Goal: Task Accomplishment & Management: Use online tool/utility

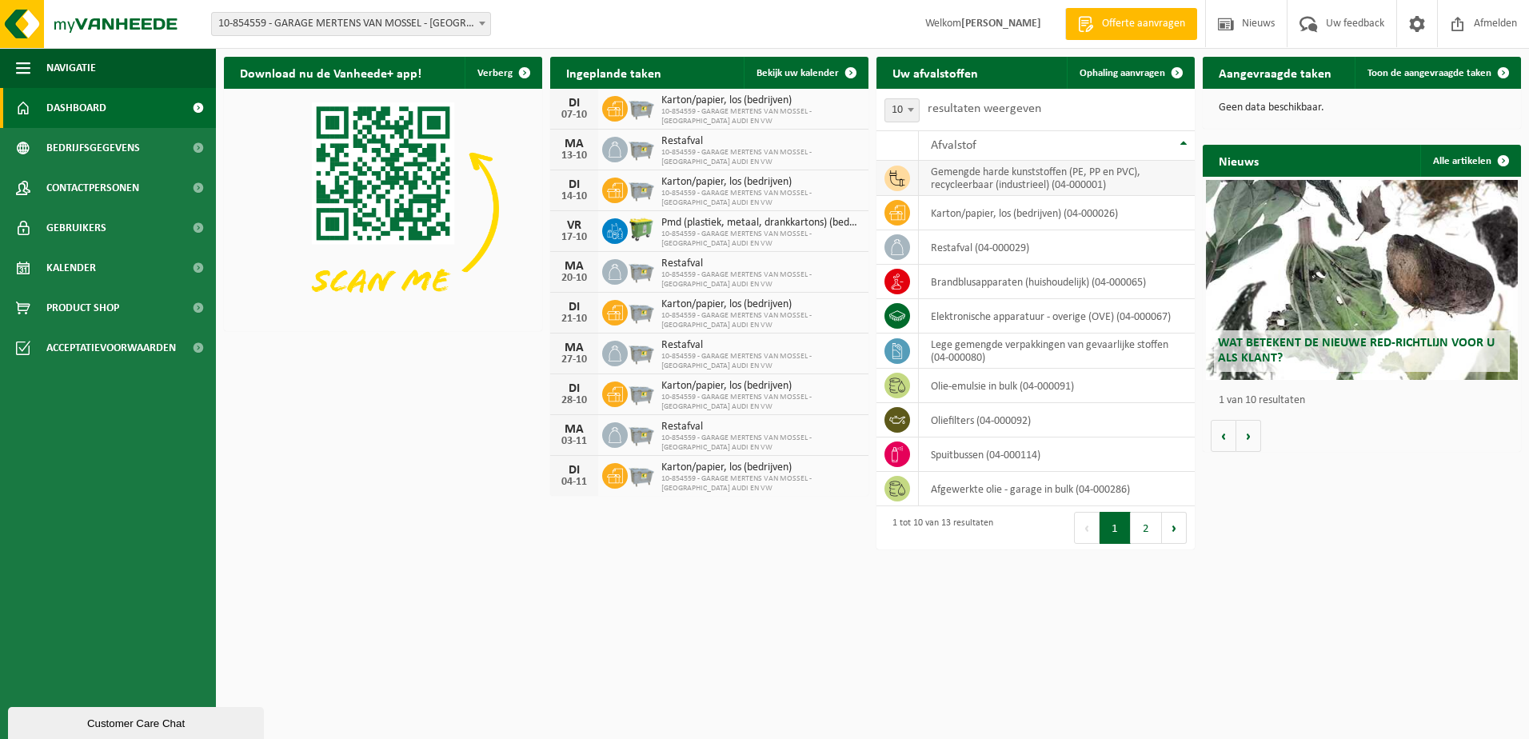
click at [983, 179] on td "gemengde harde kunststoffen (PE, PP en PVC), recycleerbaar (industrieel) (04-00…" at bounding box center [1057, 178] width 276 height 35
click at [899, 181] on icon at bounding box center [897, 178] width 16 height 16
click at [1150, 66] on link "Ophaling aanvragen" at bounding box center [1130, 73] width 126 height 32
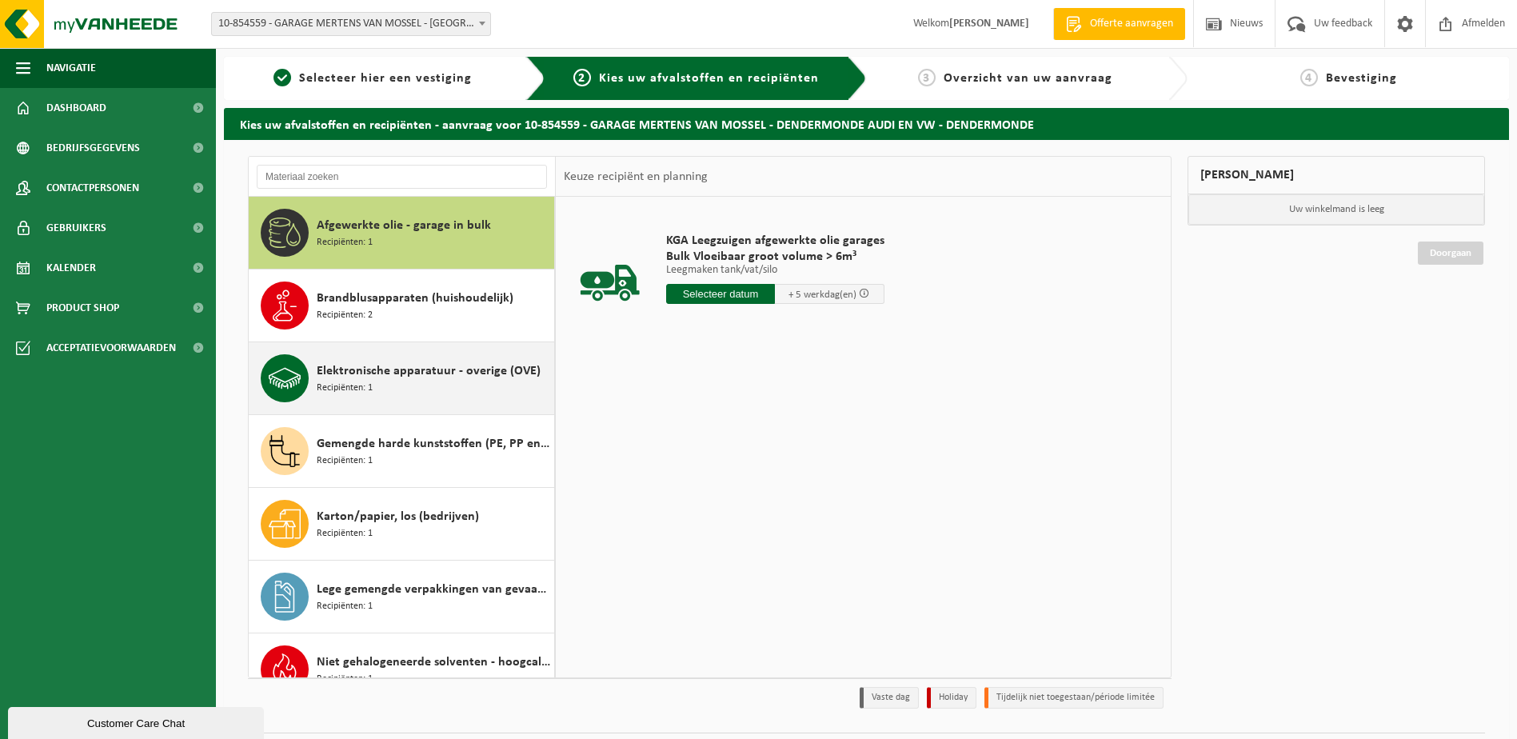
click at [412, 374] on span "Elektronische apparatuur - overige (OVE)" at bounding box center [429, 370] width 224 height 19
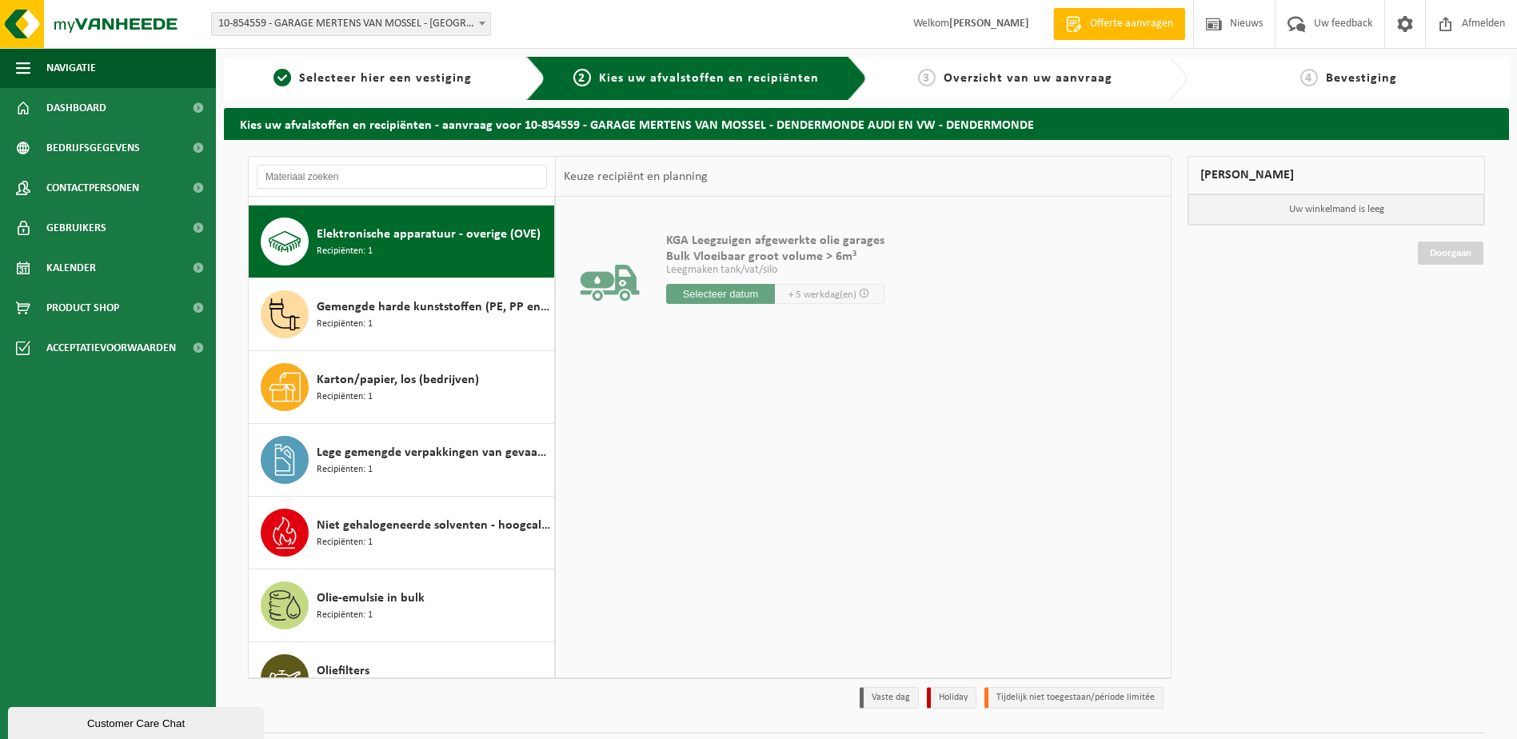
scroll to position [146, 0]
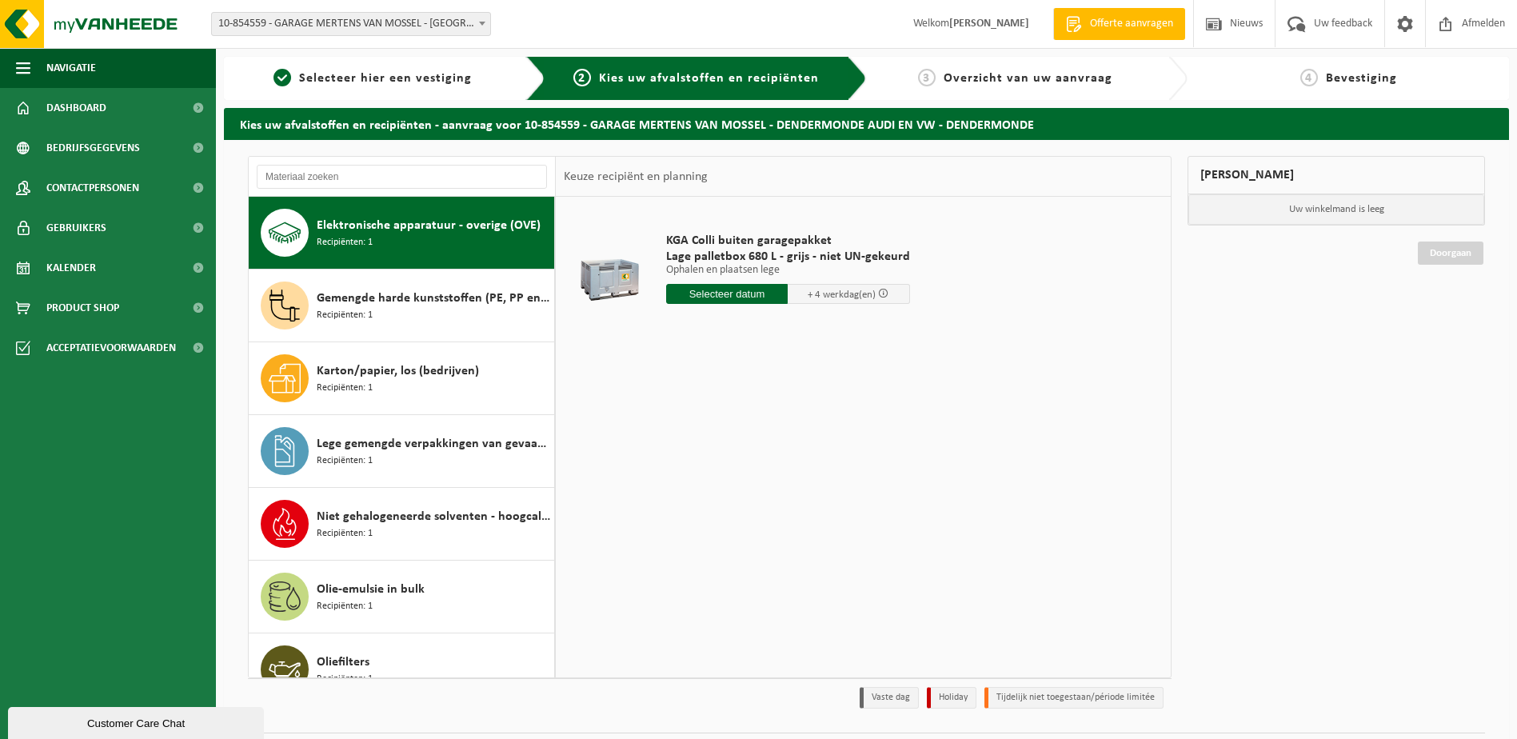
click at [758, 297] on input "text" at bounding box center [727, 294] width 122 height 20
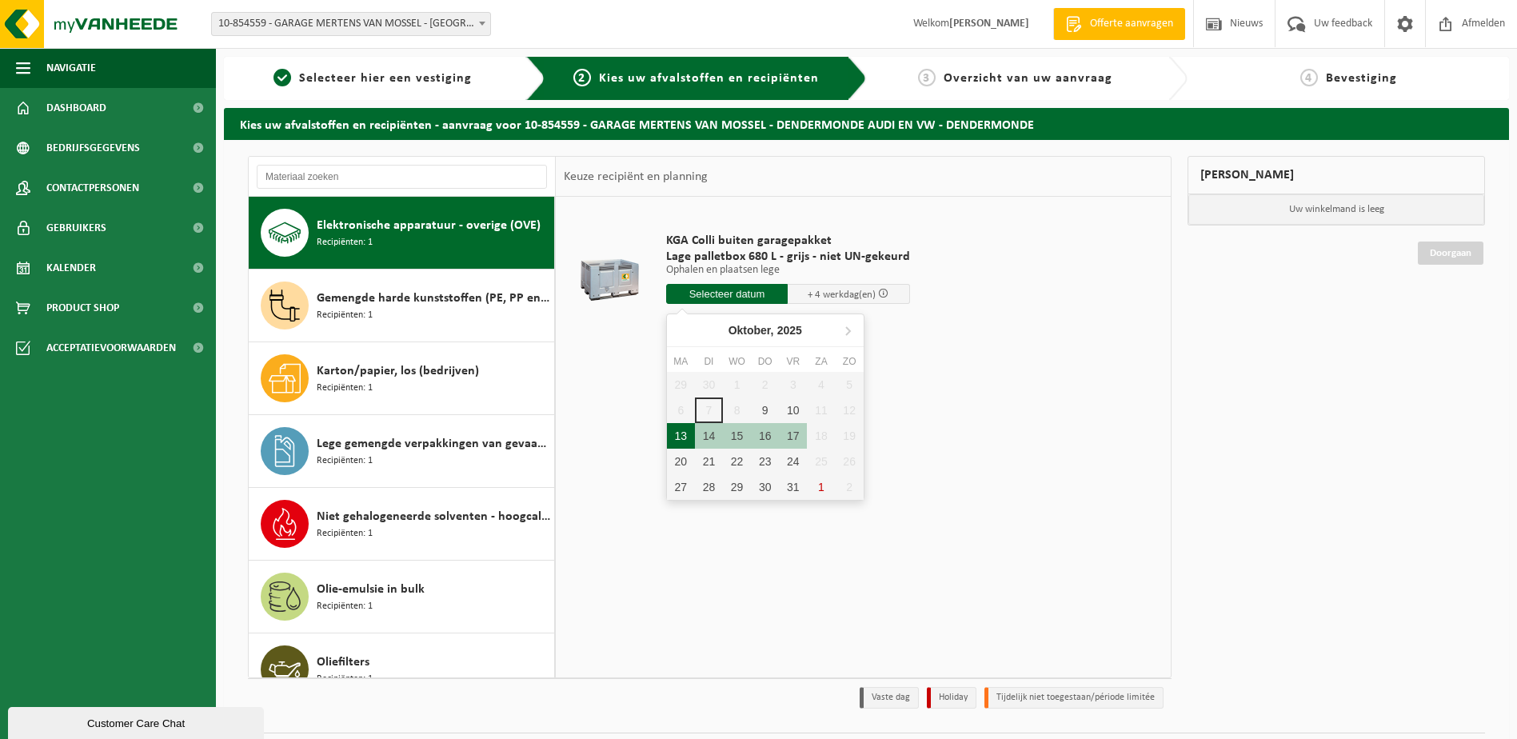
click at [683, 438] on div "13" at bounding box center [681, 436] width 28 height 26
type input "Van 2025-10-13"
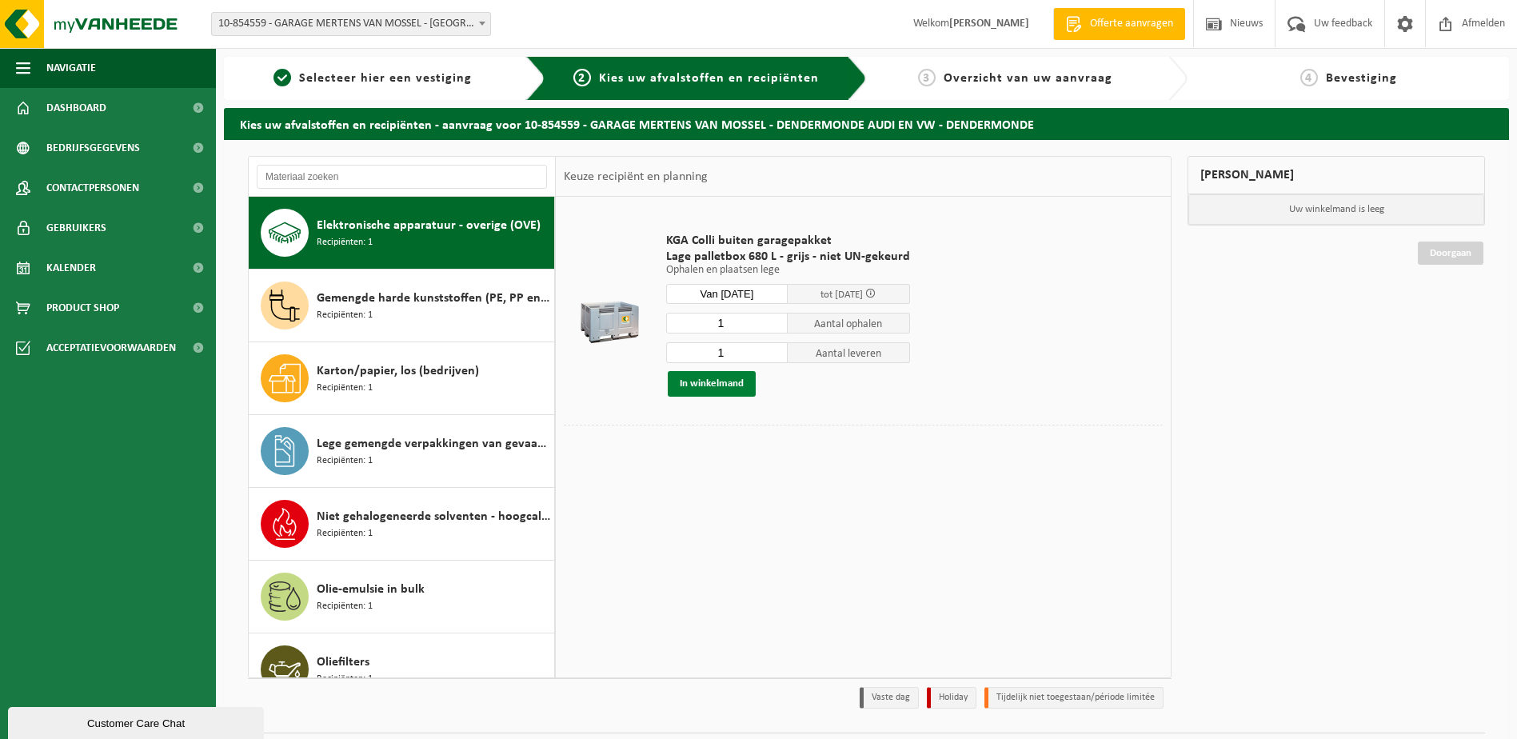
click at [702, 385] on button "In winkelmand" at bounding box center [712, 384] width 88 height 26
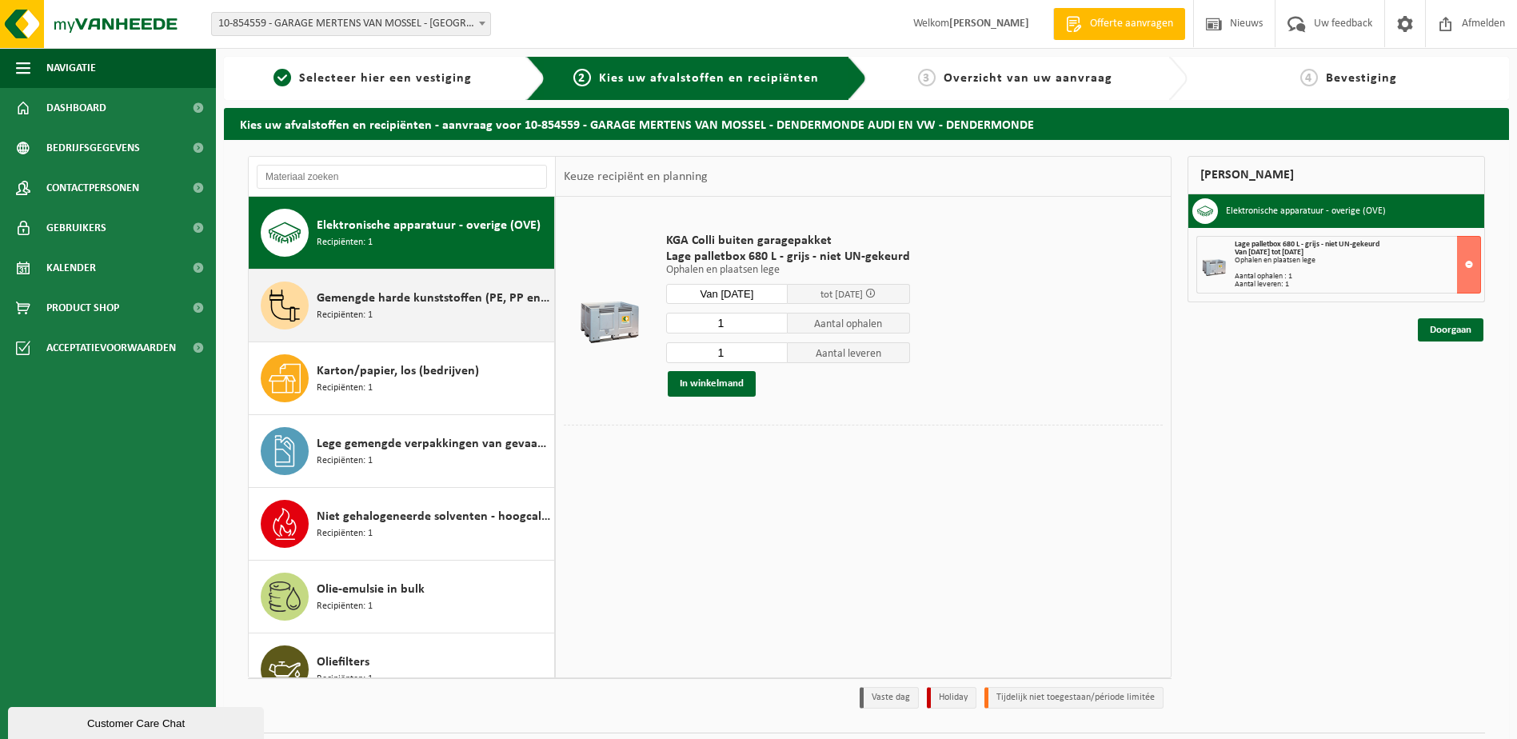
click at [418, 297] on span "Gemengde harde kunststoffen (PE, PP en PVC), recycleerbaar (industrieel)" at bounding box center [433, 298] width 233 height 19
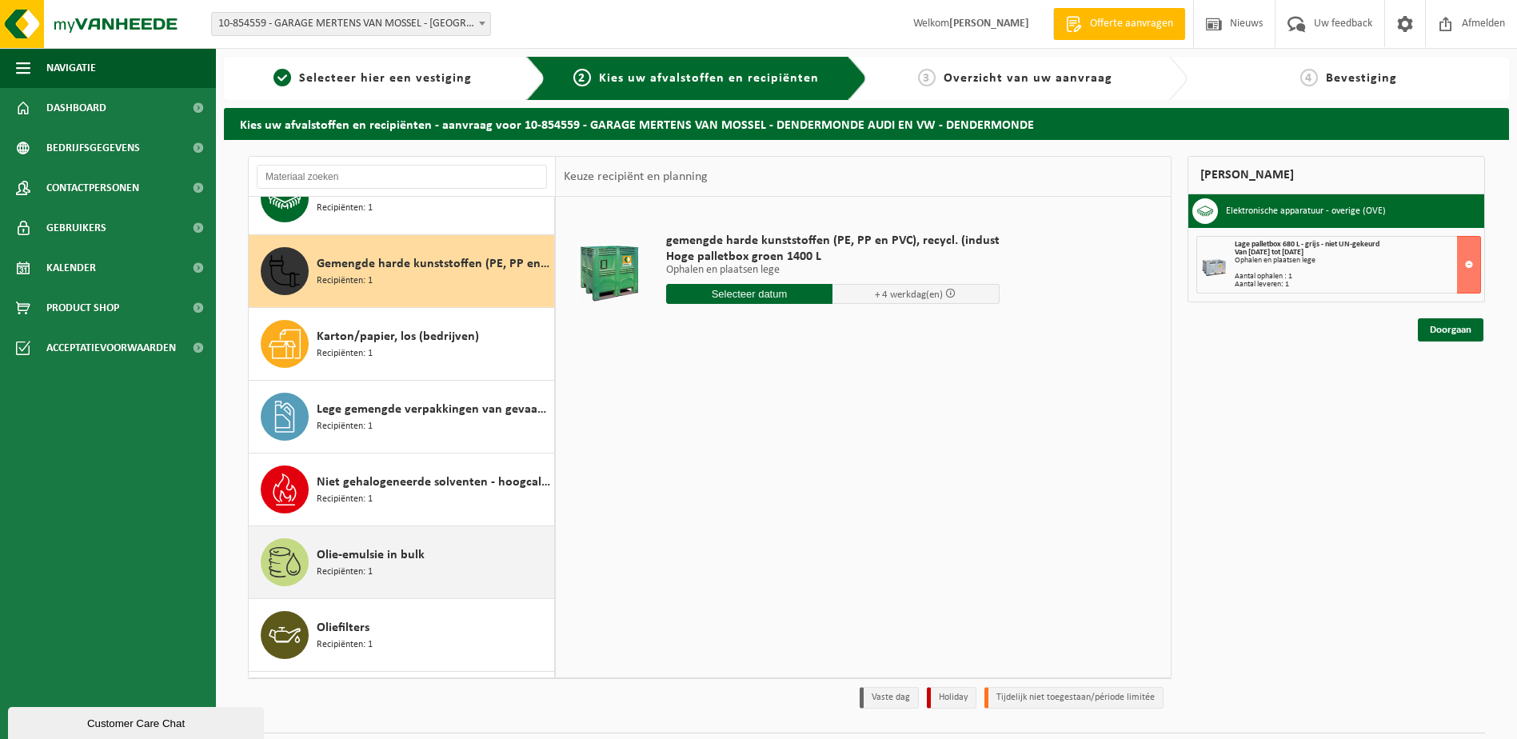
scroll to position [152, 0]
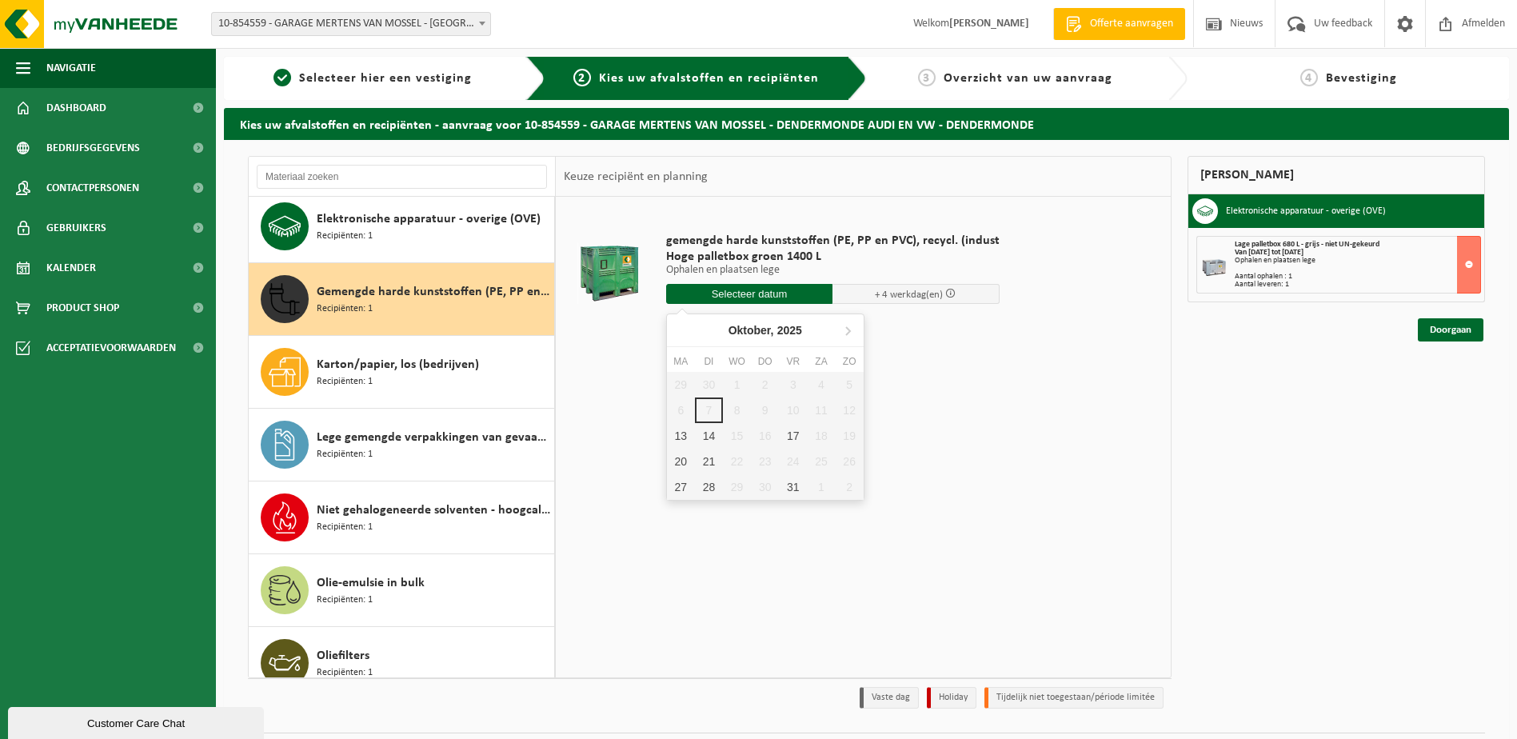
click at [746, 297] on input "text" at bounding box center [749, 294] width 167 height 20
click at [686, 435] on div "13" at bounding box center [681, 436] width 28 height 26
type input "Van 2025-10-13"
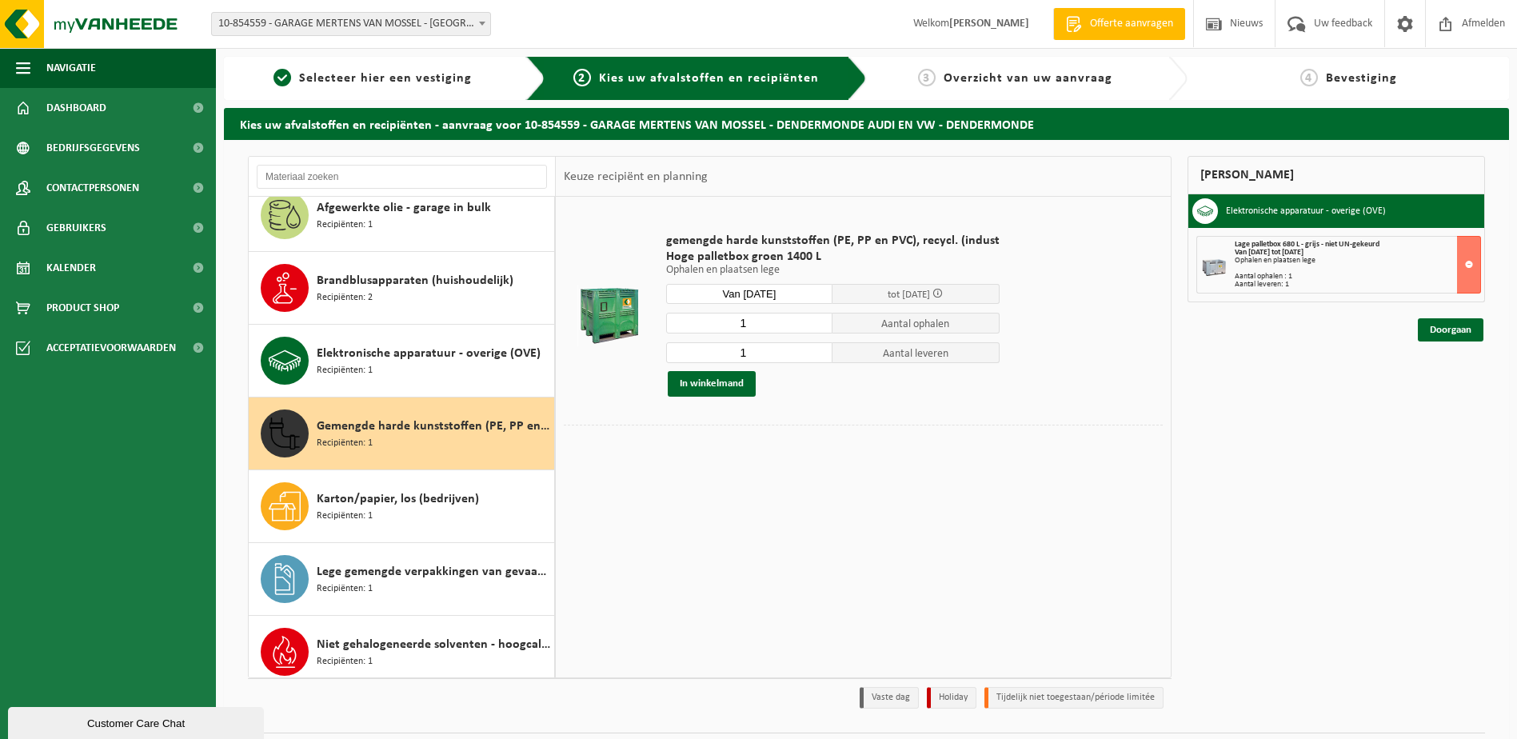
scroll to position [0, 0]
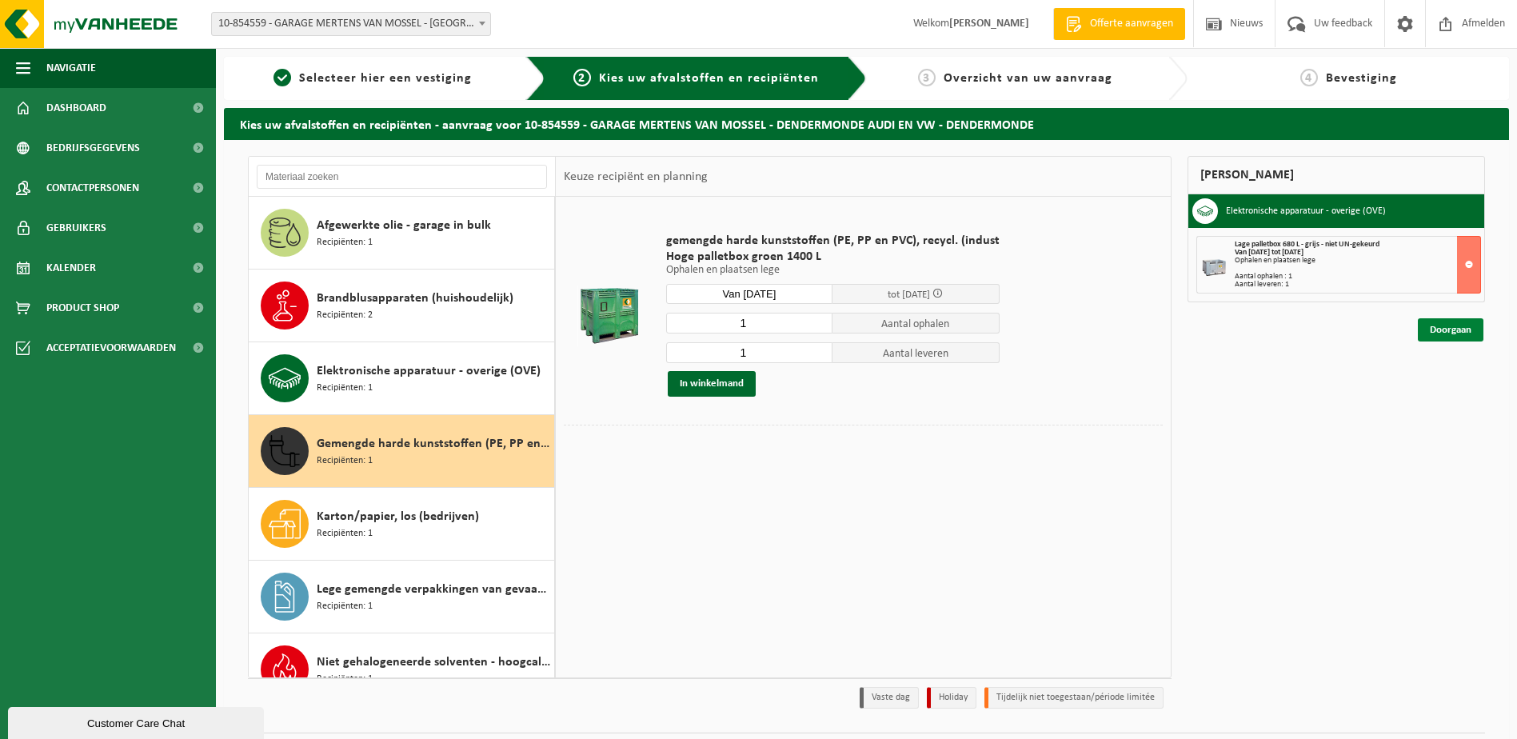
click at [1468, 329] on link "Doorgaan" at bounding box center [1451, 329] width 66 height 23
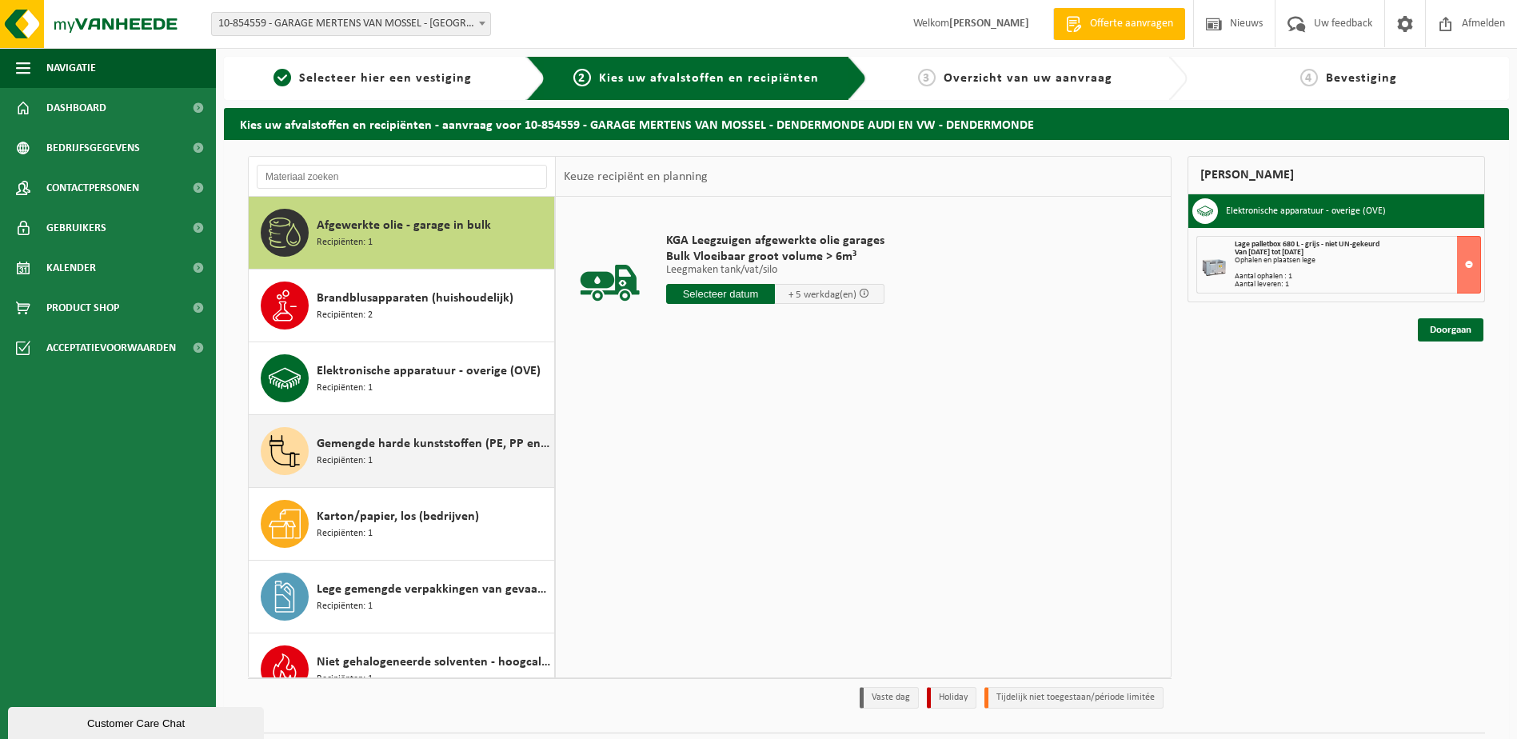
click at [401, 444] on span "Gemengde harde kunststoffen (PE, PP en PVC), recycleerbaar (industrieel)" at bounding box center [433, 443] width 233 height 19
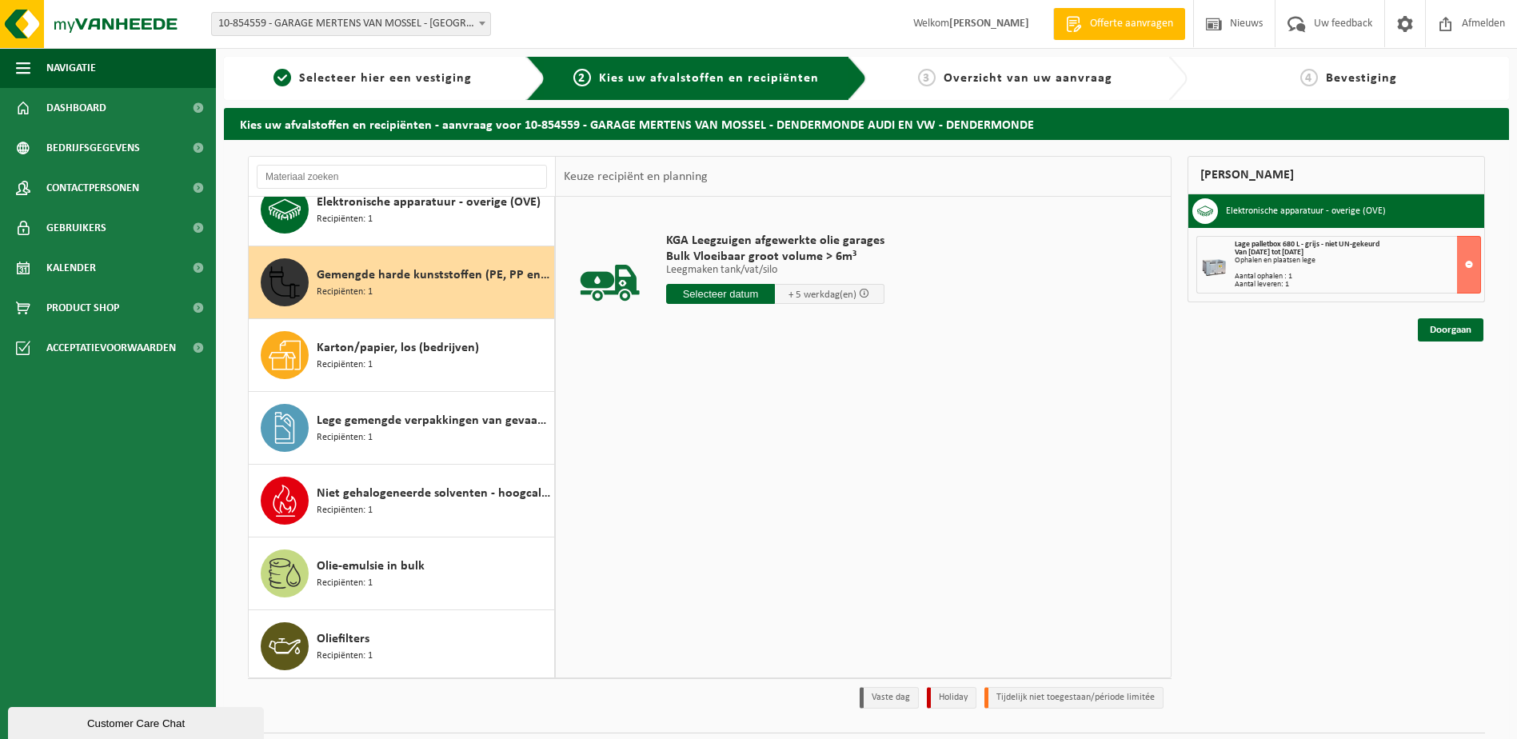
scroll to position [218, 0]
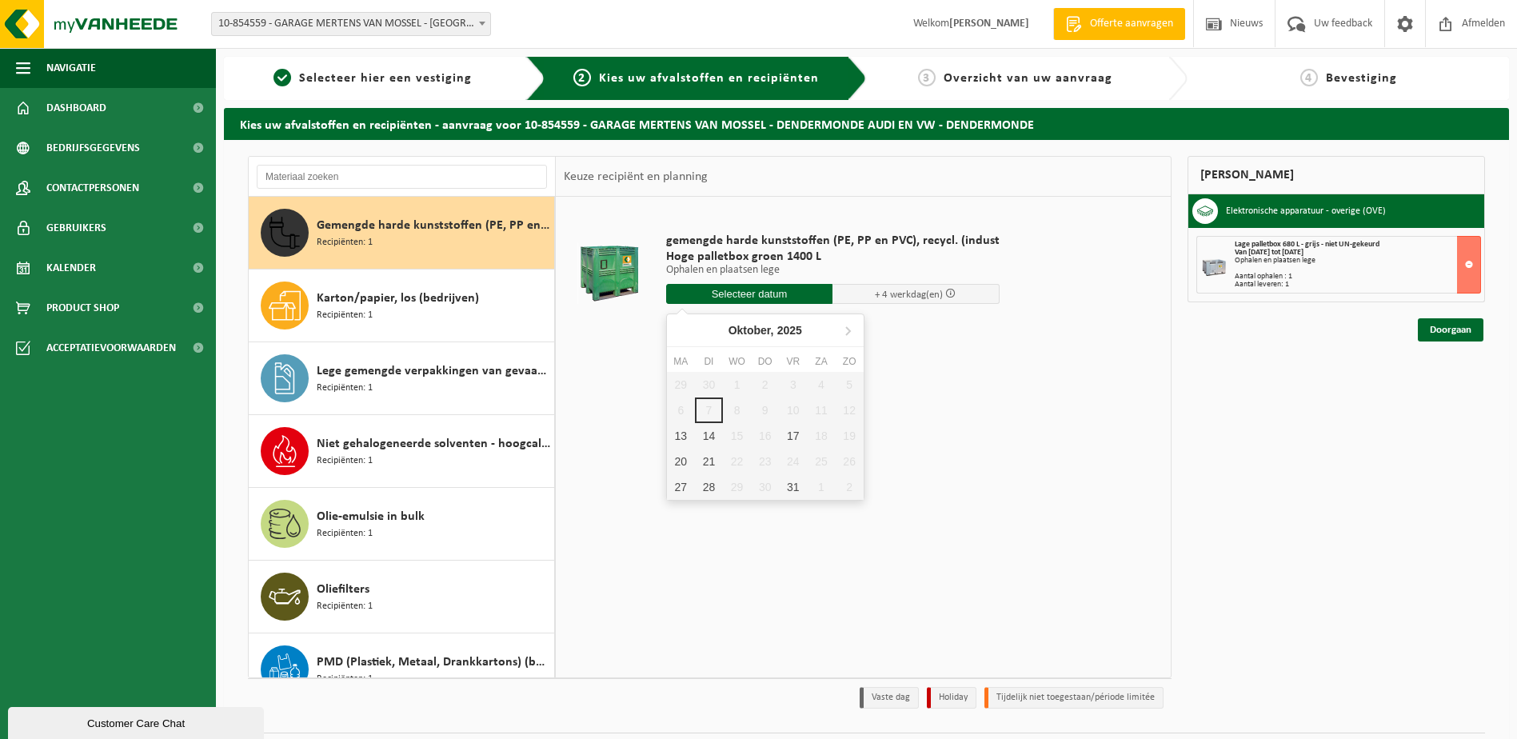
click at [720, 291] on input "text" at bounding box center [749, 294] width 167 height 20
click at [689, 432] on div "13" at bounding box center [681, 436] width 28 height 26
type input "Van 2025-10-13"
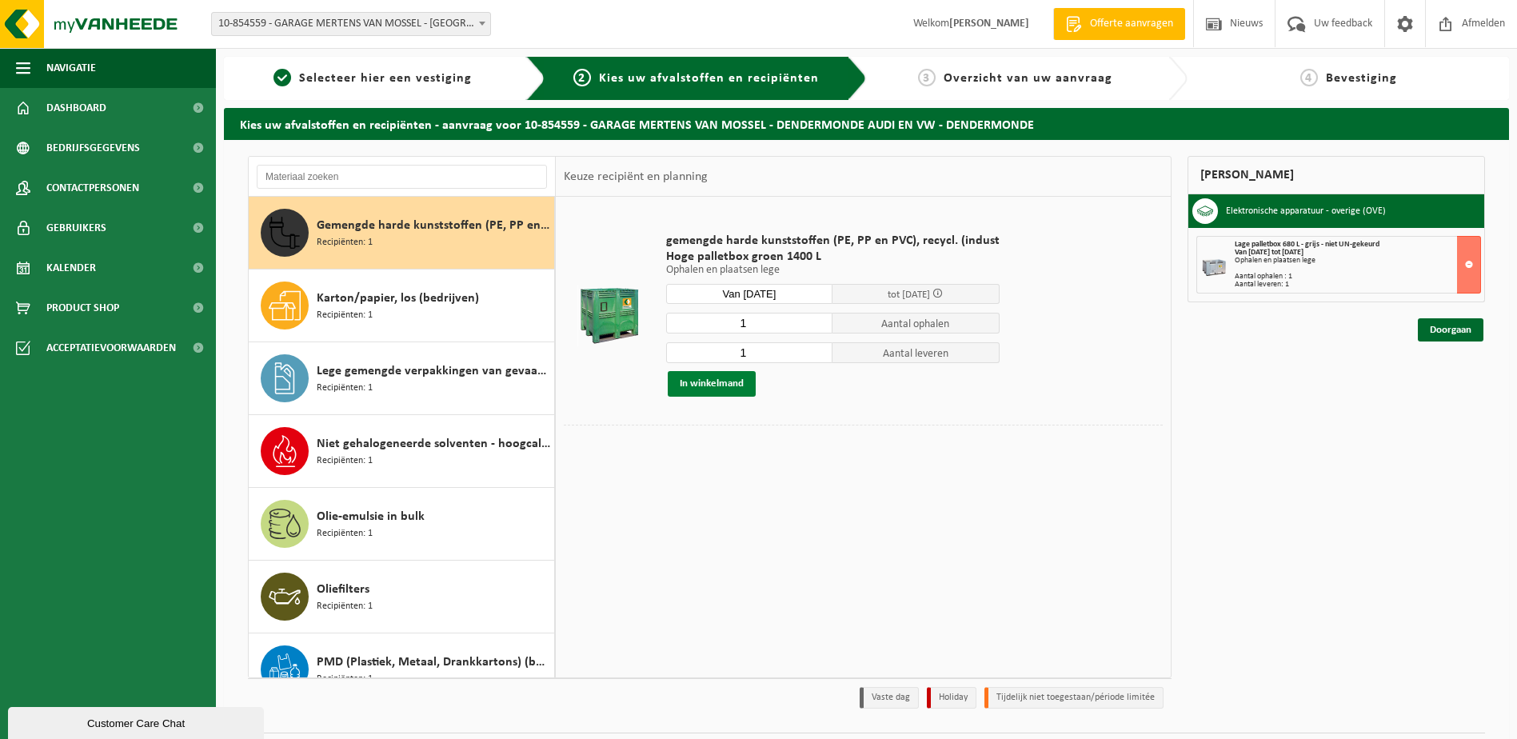
click at [704, 383] on button "In winkelmand" at bounding box center [712, 384] width 88 height 26
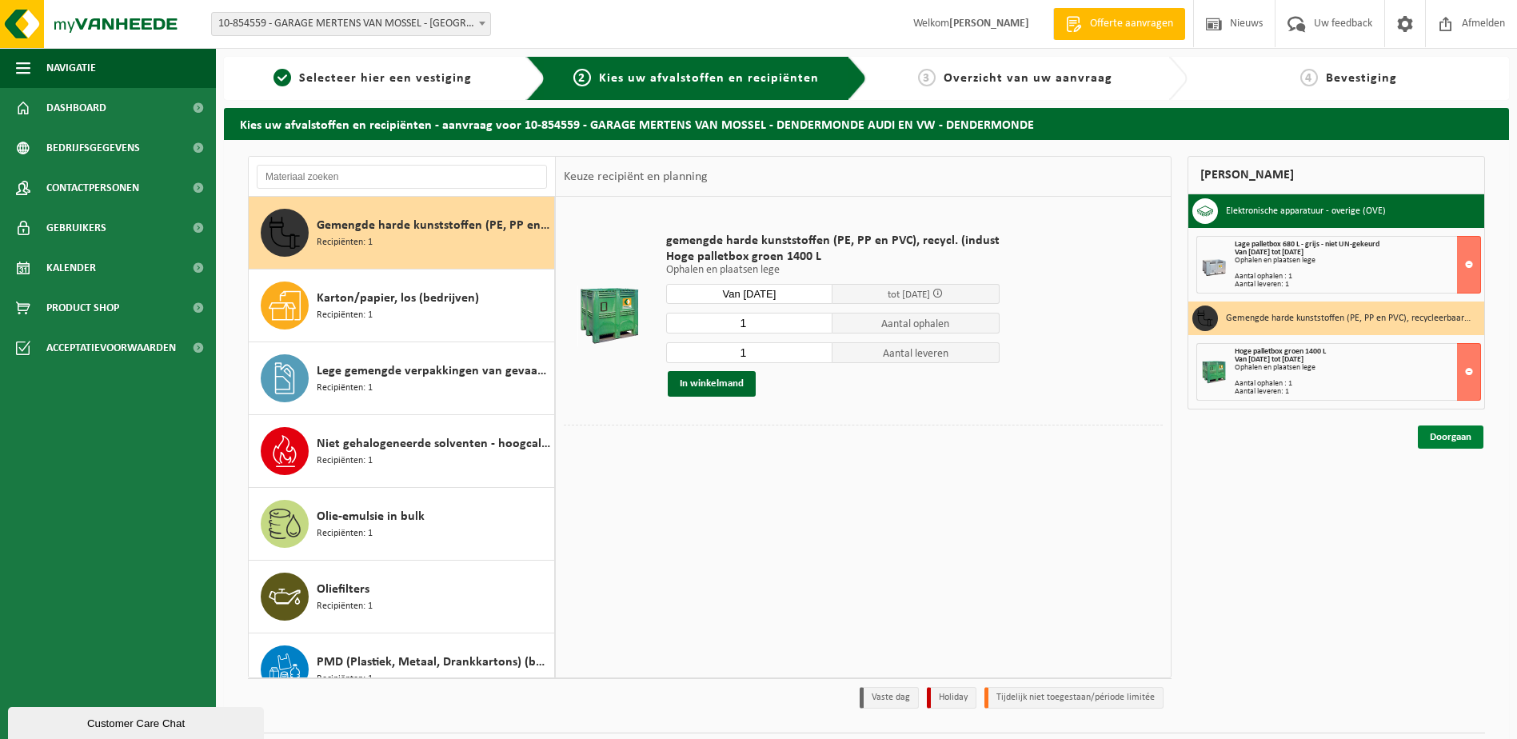
click at [1445, 436] on link "Doorgaan" at bounding box center [1451, 436] width 66 height 23
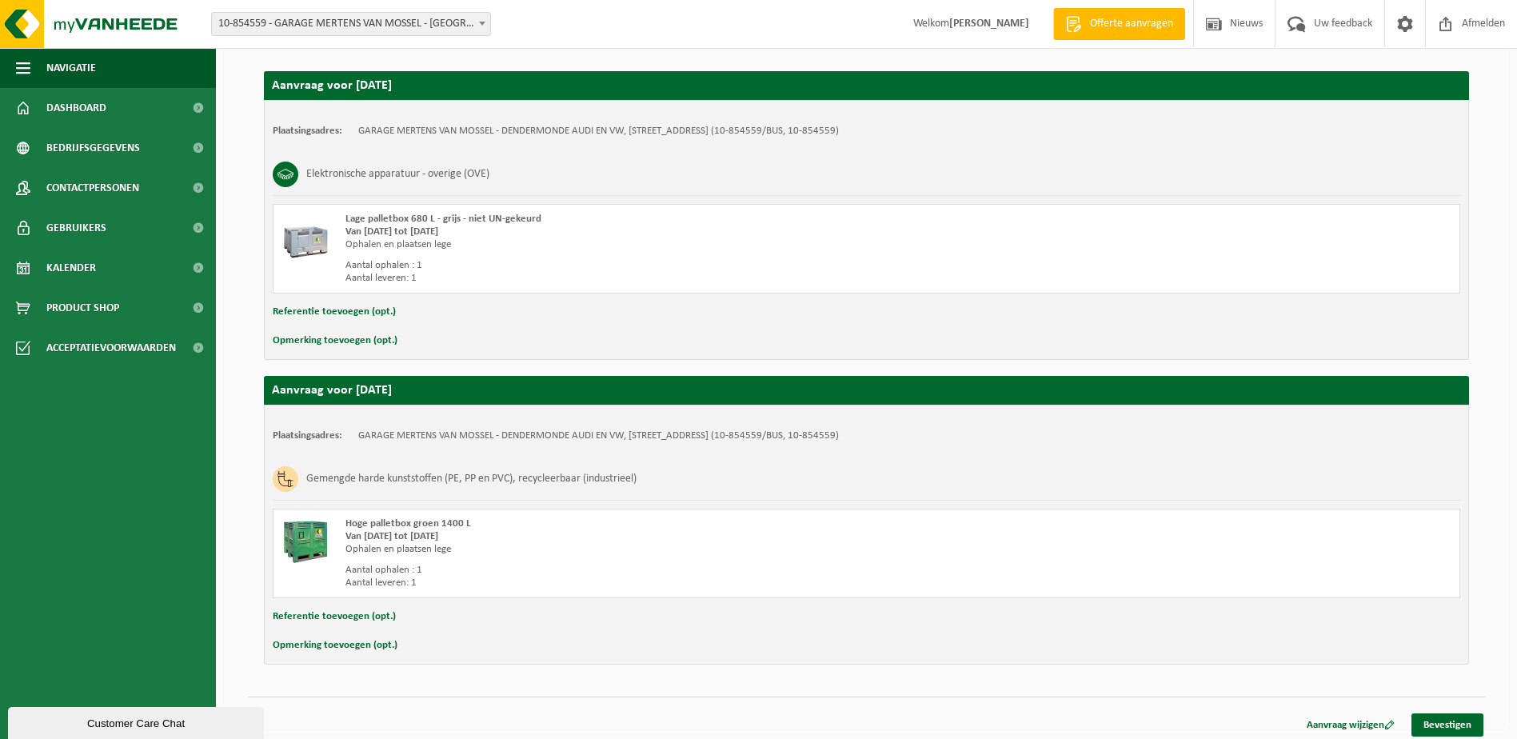
scroll to position [265, 0]
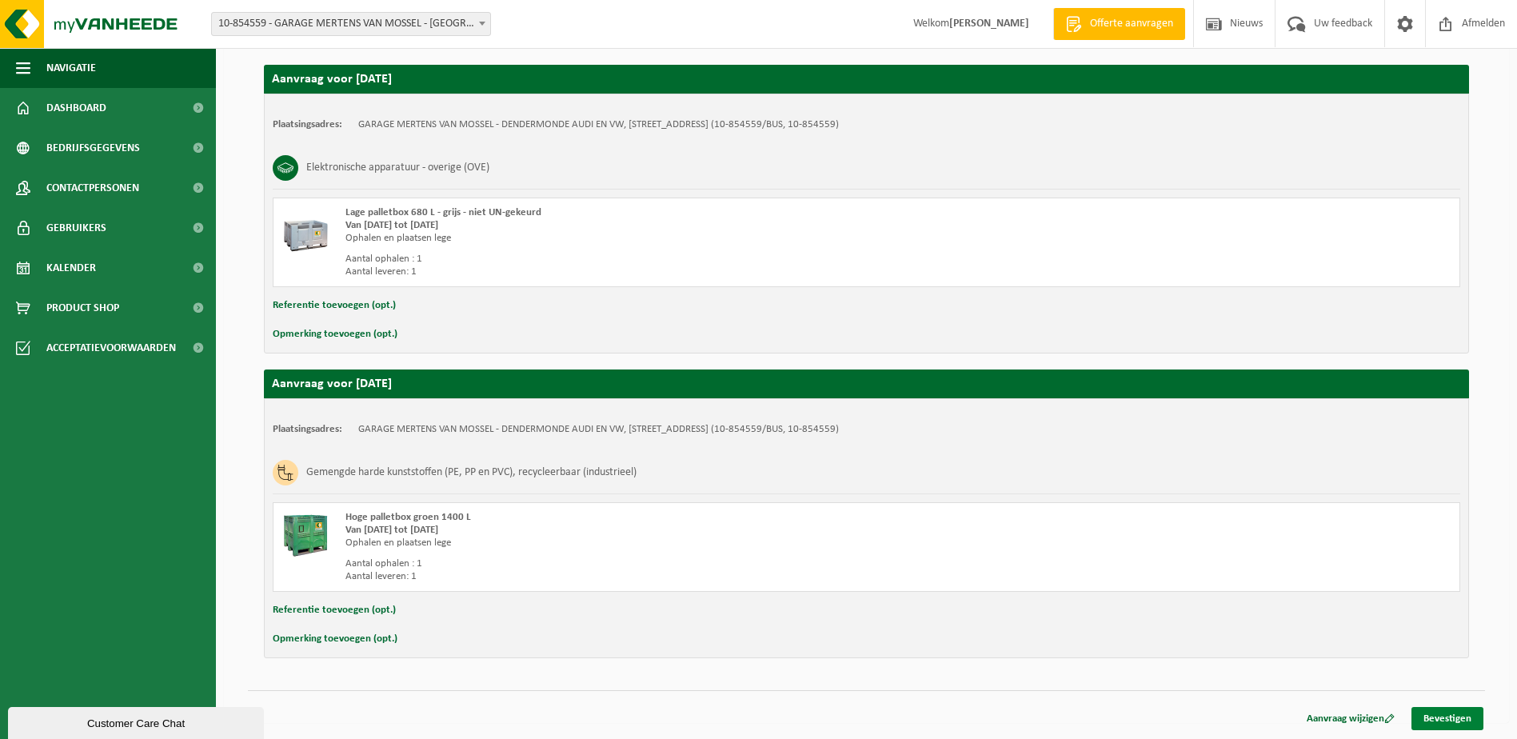
click at [1456, 715] on link "Bevestigen" at bounding box center [1447, 718] width 72 height 23
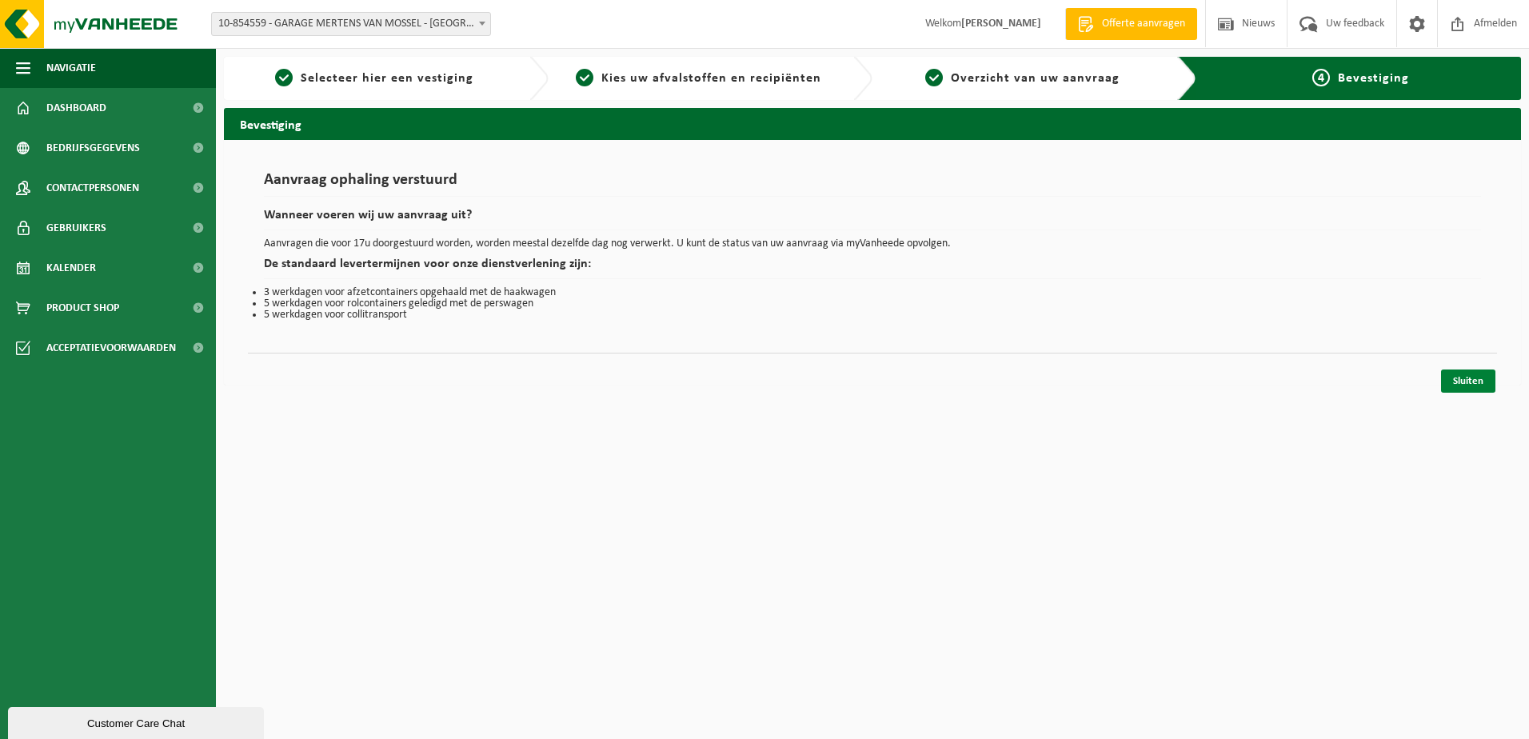
click at [1484, 388] on link "Sluiten" at bounding box center [1468, 380] width 54 height 23
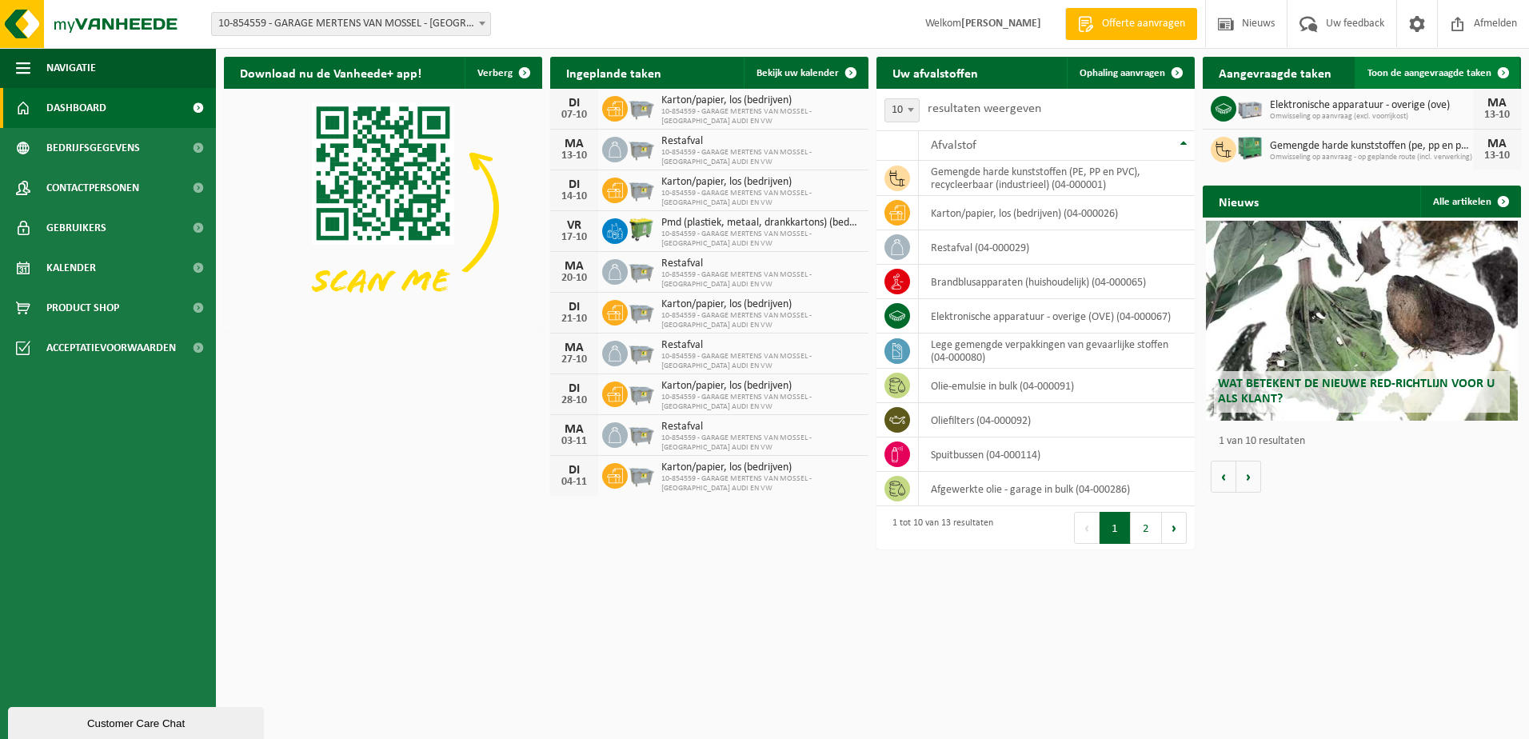
click at [1418, 71] on span "Toon de aangevraagde taken" at bounding box center [1429, 73] width 124 height 10
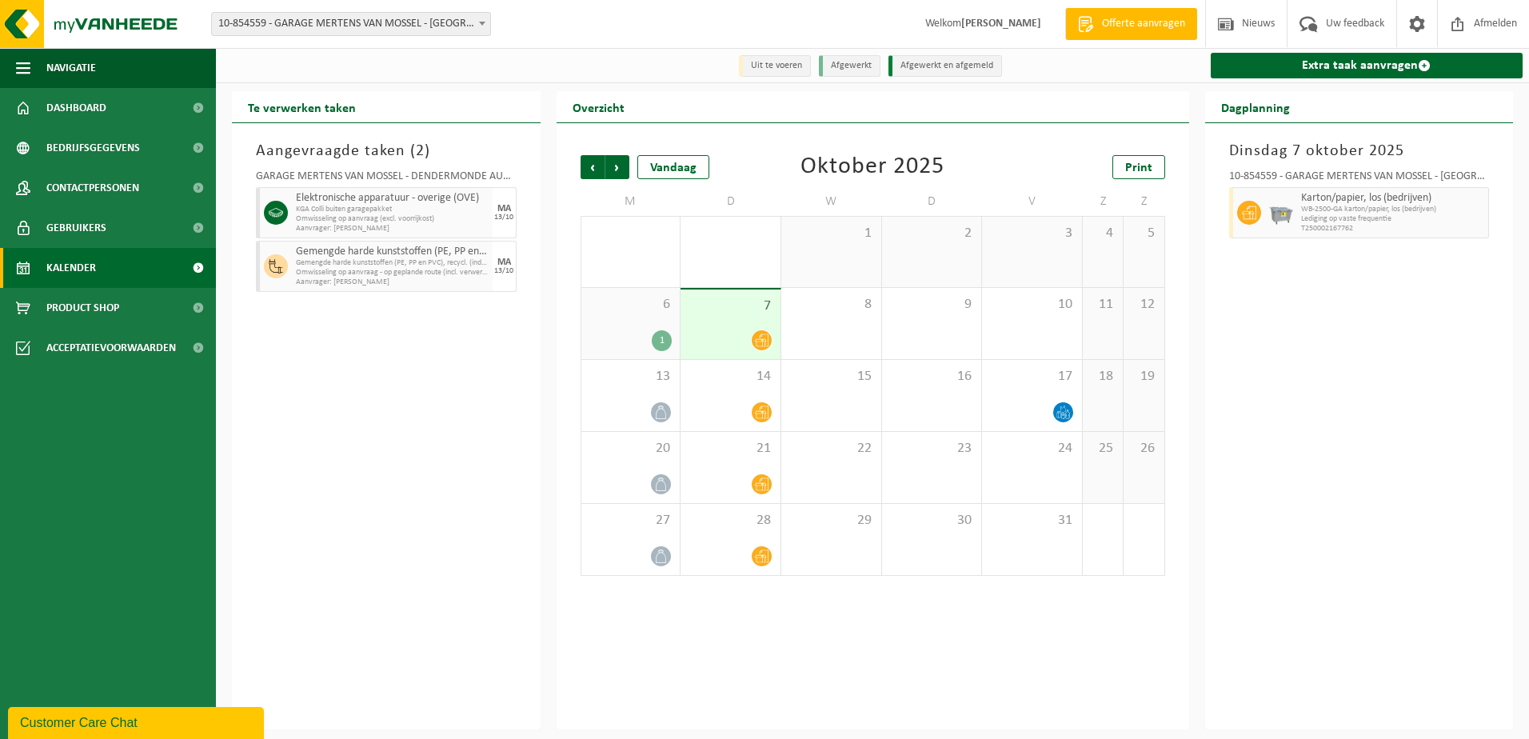
click at [102, 275] on link "Kalender" at bounding box center [108, 268] width 216 height 40
